Goal: Task Accomplishment & Management: Complete application form

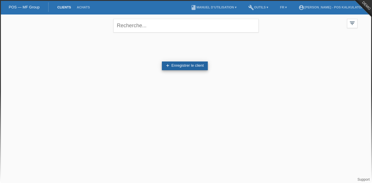
click at [200, 62] on link "add Enregistrer le client" at bounding box center [185, 66] width 46 height 9
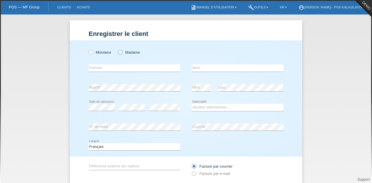
drag, startPoint x: 120, startPoint y: 49, endPoint x: 123, endPoint y: 54, distance: 5.2
click at [123, 54] on div "Monsieur Madame" at bounding box center [135, 52] width 92 height 12
click at [123, 54] on label "Madame" at bounding box center [129, 52] width 22 height 4
click at [122, 54] on input "Madame" at bounding box center [120, 52] width 4 height 4
radio input "true"
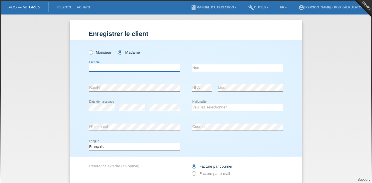
click at [122, 67] on input "text" at bounding box center [135, 67] width 92 height 7
type input "[PERSON_NAME]"
type input "meraimi"
select select "CH"
click at [157, 107] on div "error" at bounding box center [164, 108] width 31 height 20
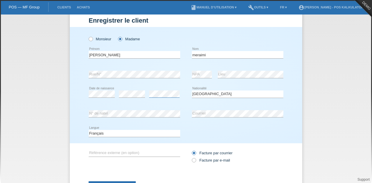
scroll to position [40, 0]
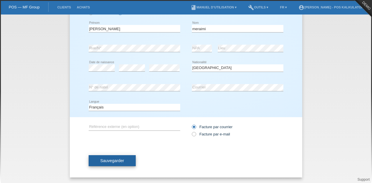
click at [128, 165] on button "Sauvegarder" at bounding box center [112, 160] width 47 height 11
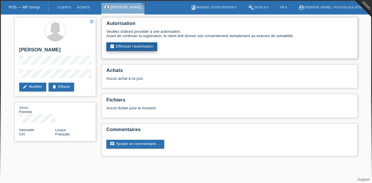
click at [138, 46] on link "assignment_turned_in Effectuer l’autorisation" at bounding box center [131, 46] width 51 height 9
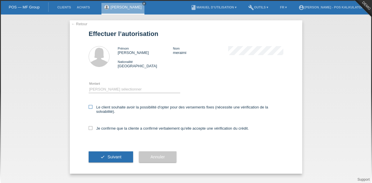
click at [91, 107] on icon at bounding box center [91, 107] width 4 height 4
click at [91, 107] on input "Le client souhaite avoir la possibilité d'opter pour des versements fixes (néce…" at bounding box center [91, 107] width 4 height 4
checkbox input "true"
click at [100, 86] on select "Veuillez sélectionner CHF 1.00 - CHF 499.00 CHF 500.00 - CHF 1'999.00 CHF 2'000…" at bounding box center [135, 89] width 92 height 7
select select "3"
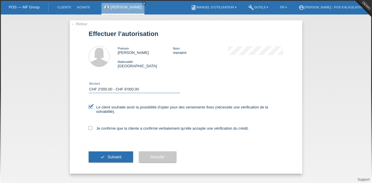
click at [89, 86] on select "Veuillez sélectionner CHF 1.00 - CHF 499.00 CHF 500.00 - CHF 1'999.00 CHF 2'000…" at bounding box center [135, 89] width 92 height 7
click at [92, 129] on icon at bounding box center [91, 128] width 4 height 4
click at [92, 129] on input "Je confirme que la cliente a confirmé verbalement qu'elle accepte une vérificat…" at bounding box center [91, 128] width 4 height 4
checkbox input "true"
click at [110, 155] on span "Suivant" at bounding box center [114, 157] width 14 height 5
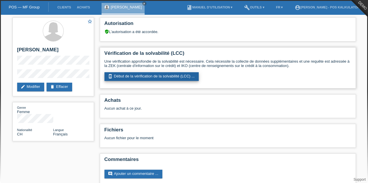
click at [163, 74] on link "perm_device_information Début de la vérification de la solvabilité (LCC) ..." at bounding box center [151, 76] width 94 height 9
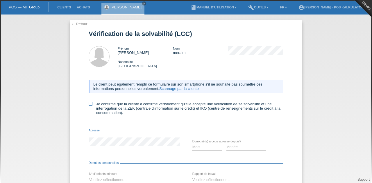
click at [89, 104] on icon at bounding box center [91, 104] width 4 height 4
click at [89, 104] on input "Je confirme que la cliente a confirmé verbalement qu'elle accepte une vérificat…" at bounding box center [91, 104] width 4 height 4
checkbox input "true"
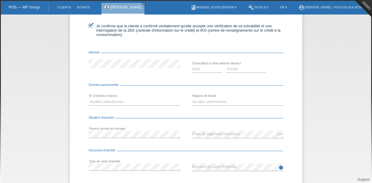
scroll to position [81, 0]
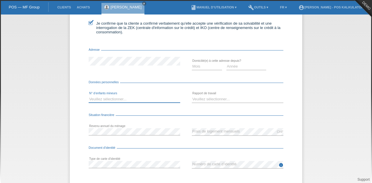
click at [120, 102] on select "Veuillez sélectionner... 0 1 2 3 4 5 6 7 8 9" at bounding box center [135, 99] width 92 height 7
select select "2"
click at [89, 96] on select "Veuillez sélectionner... 0 1 2 3 4 5 6 7 8 9" at bounding box center [135, 99] width 92 height 7
click at [213, 97] on select "Veuillez sélectionner... A durée indéterminée A durée déterminée Apprenti/étudi…" at bounding box center [238, 99] width 92 height 7
select select "TEMPORARY"
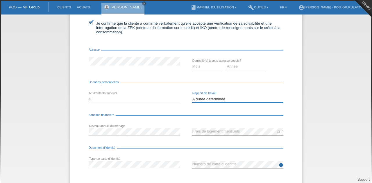
click at [192, 96] on select "Veuillez sélectionner... A durée indéterminée A durée déterminée Apprenti/étudi…" at bounding box center [238, 99] width 92 height 7
drag, startPoint x: 206, startPoint y: 72, endPoint x: 204, endPoint y: 67, distance: 5.2
click at [204, 67] on div "Mois 01 02 03 04 05 06 07 08 09 10 11 12 error" at bounding box center [207, 67] width 30 height 20
click at [204, 67] on select "Mois 01 02 03 04 05 06 07 08 09 10" at bounding box center [207, 66] width 30 height 7
select select "03"
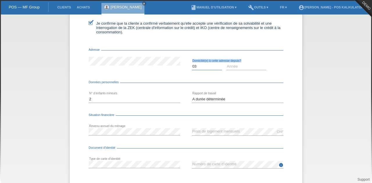
click at [192, 64] on select "Mois 01 02 03 04 05 06 07 08 09 10" at bounding box center [207, 66] width 30 height 7
click at [232, 69] on select "Année 2025 2024 2023 2022 2021 2020 2019 2018 2017 2016 2015 2014 2013 2012 201…" at bounding box center [246, 66] width 40 height 7
select select "2014"
click at [226, 64] on select "Année 2025 2024 2023 2022 2021 2020 2019 2018 2017 2016 2015 2014 2013 2012 201…" at bounding box center [246, 66] width 40 height 7
click at [134, 136] on icon at bounding box center [135, 135] width 92 height 0
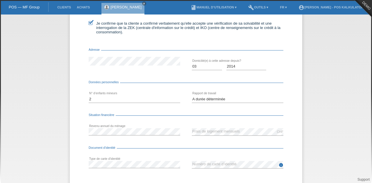
click at [201, 129] on div "CHF error Frais de logement mensuels" at bounding box center [238, 132] width 92 height 20
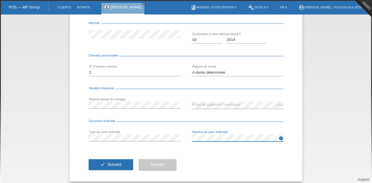
scroll to position [108, 0]
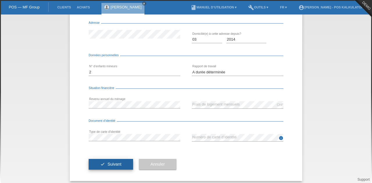
click at [112, 167] on span "Suivant" at bounding box center [114, 164] width 14 height 5
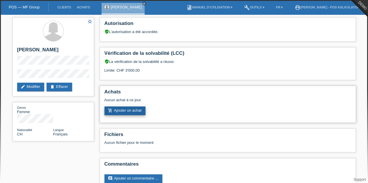
click at [130, 108] on link "add_shopping_cart Ajouter un achat" at bounding box center [124, 111] width 41 height 9
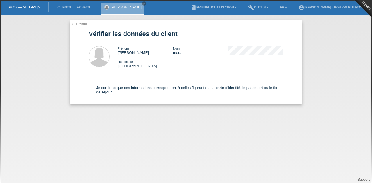
click at [89, 88] on icon at bounding box center [91, 88] width 4 height 4
click at [89, 88] on input "Je confirme que ces informations correspondent à celles figurant sur la carte d…" at bounding box center [91, 88] width 4 height 4
checkbox input "true"
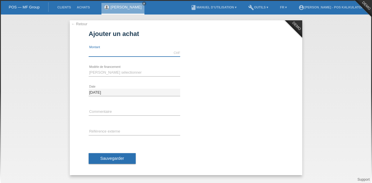
click at [115, 54] on input "text" at bounding box center [135, 52] width 92 height 7
type input "5000.00"
click at [124, 75] on select "[PERSON_NAME] sélectionner Achat sur facture avec paiement partiel Taux fixes" at bounding box center [135, 72] width 92 height 7
select select "166"
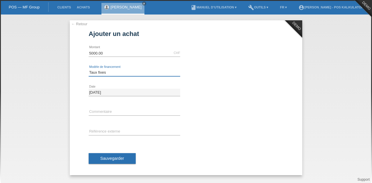
click at [89, 69] on select "[PERSON_NAME] sélectionner Achat sur facture avec paiement partiel Taux fixes" at bounding box center [135, 72] width 92 height 7
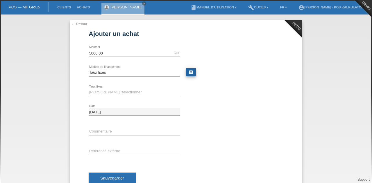
click at [190, 75] on link "calculate" at bounding box center [191, 72] width 10 height 8
type input "5000.00"
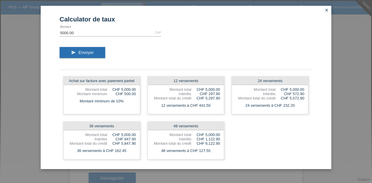
click at [329, 10] on link "close" at bounding box center [327, 10] width 8 height 7
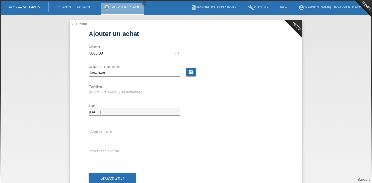
click at [79, 23] on link "← Retour" at bounding box center [79, 24] width 16 height 4
